Goal: Understand process/instructions: Learn how to perform a task or action

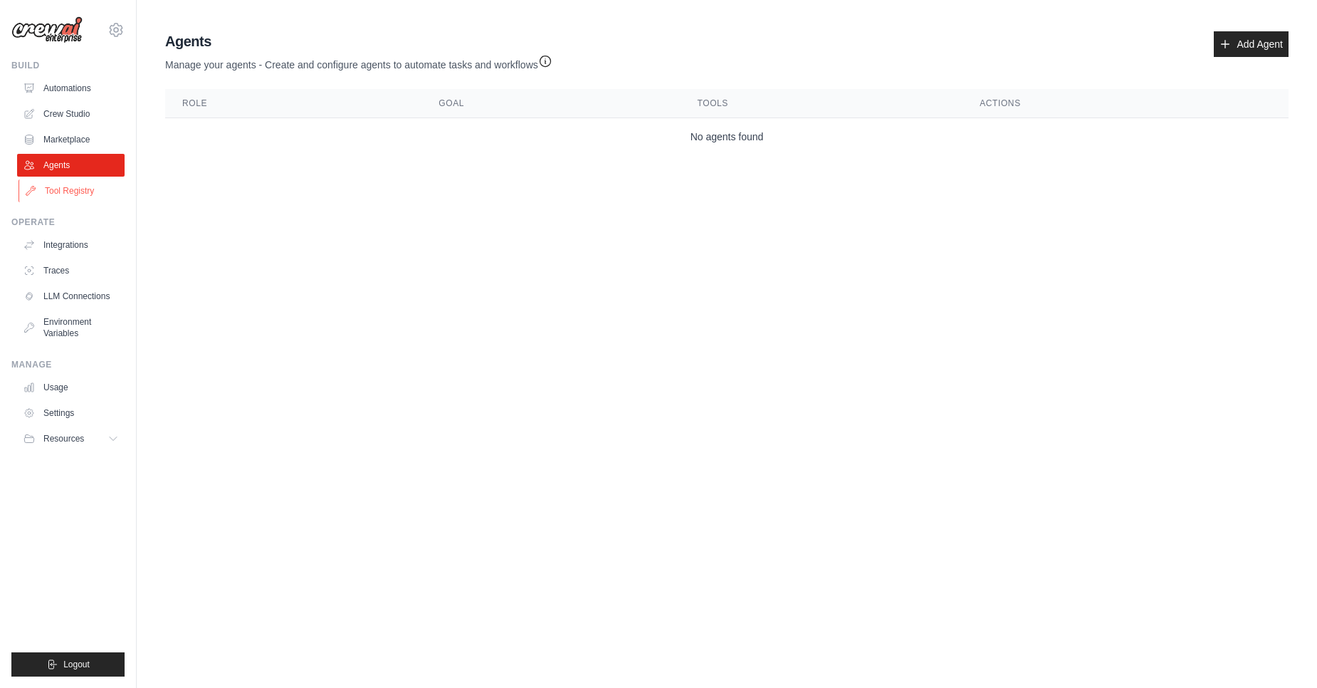
click at [94, 190] on link "Tool Registry" at bounding box center [73, 190] width 108 height 23
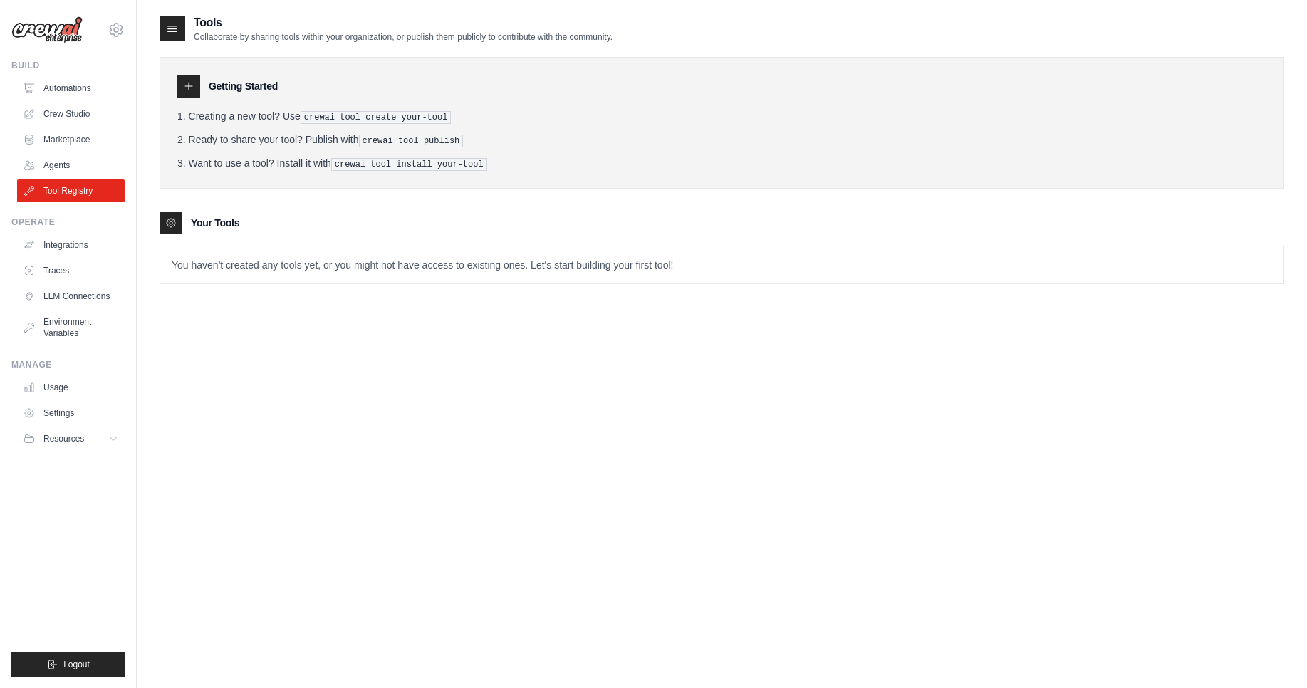
click at [403, 142] on pre "crewai tool publish" at bounding box center [411, 141] width 105 height 13
click at [386, 228] on div "Your Tools" at bounding box center [722, 222] width 1124 height 23
click at [77, 294] on link "LLM Connections" at bounding box center [73, 296] width 108 height 23
